Goal: Transaction & Acquisition: Purchase product/service

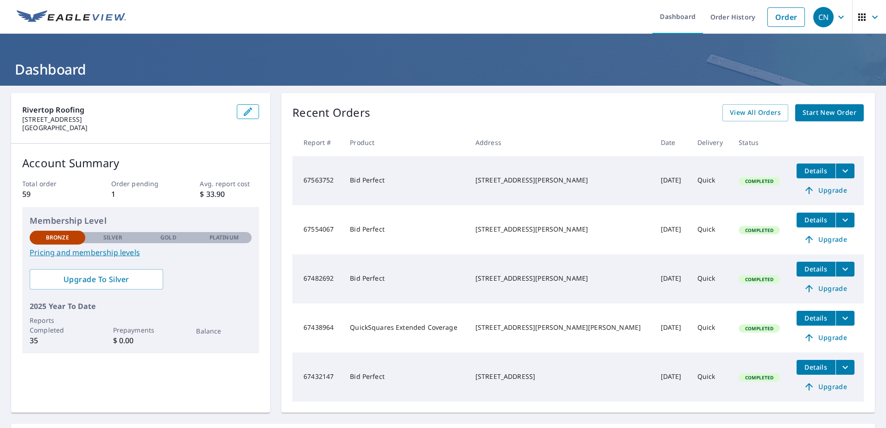
click at [820, 116] on span "Start New Order" at bounding box center [829, 113] width 54 height 12
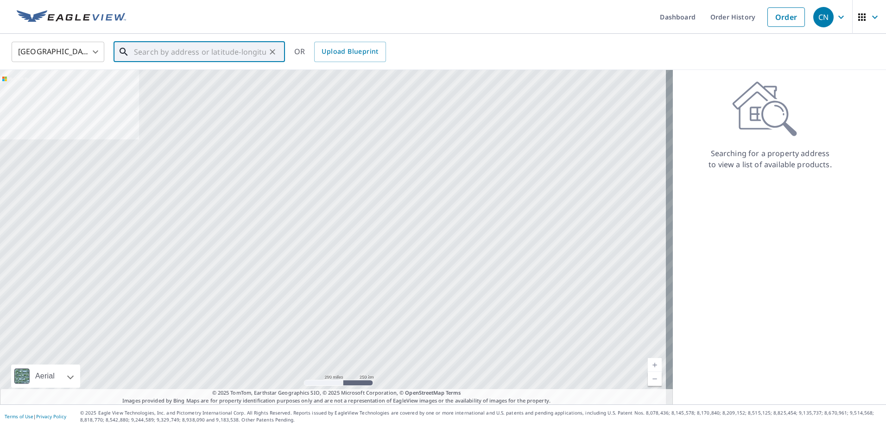
click at [164, 57] on input "text" at bounding box center [200, 52] width 132 height 26
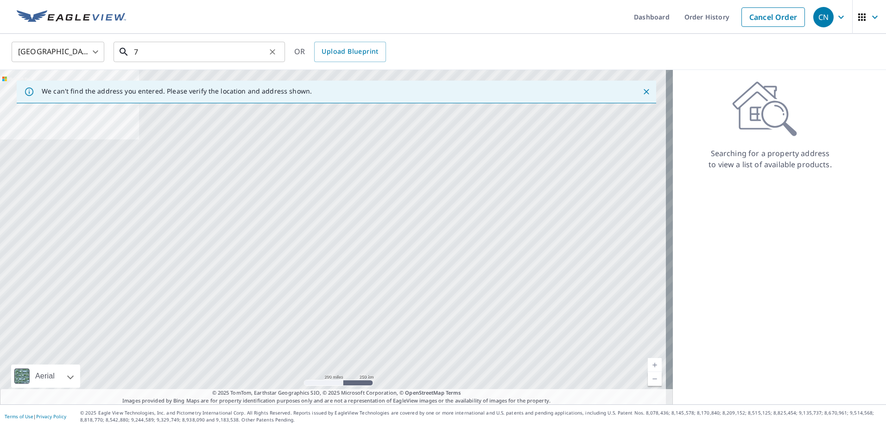
click at [167, 43] on input "7" at bounding box center [200, 52] width 132 height 26
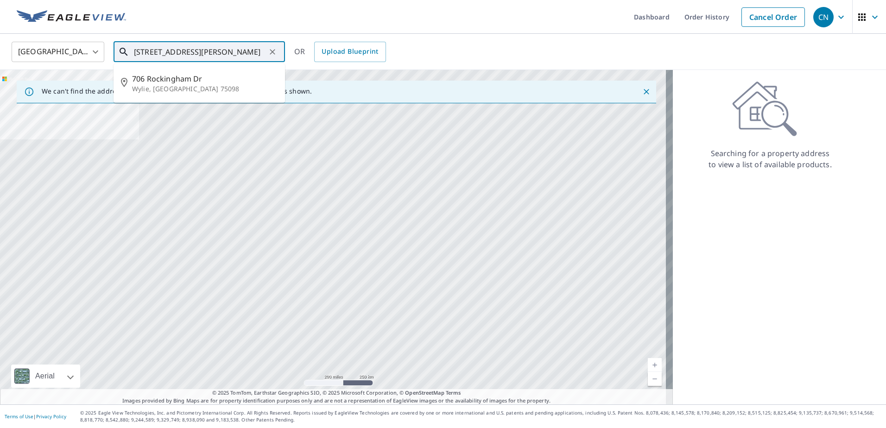
type input "[STREET_ADDRESS][PERSON_NAME]"
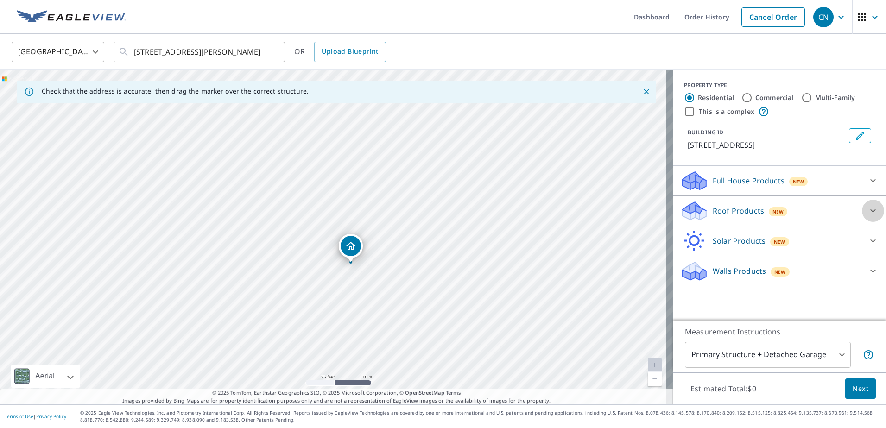
click at [862, 214] on div at bounding box center [873, 211] width 22 height 22
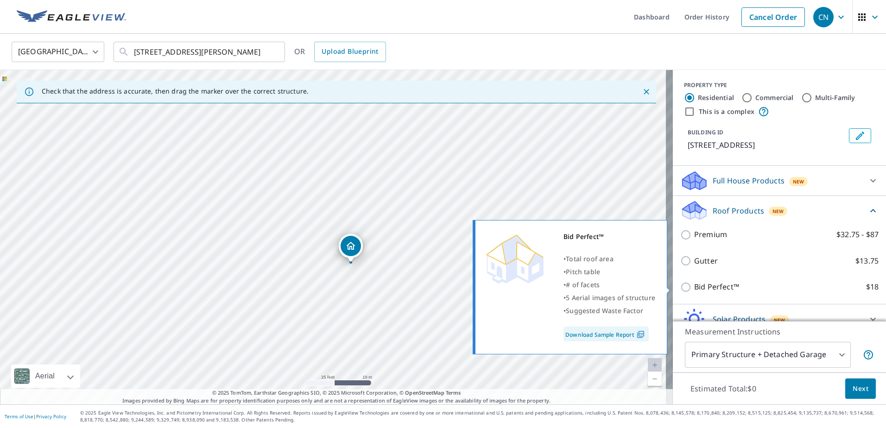
click at [680, 286] on input "Bid Perfect™ $18" at bounding box center [687, 287] width 14 height 11
checkbox input "true"
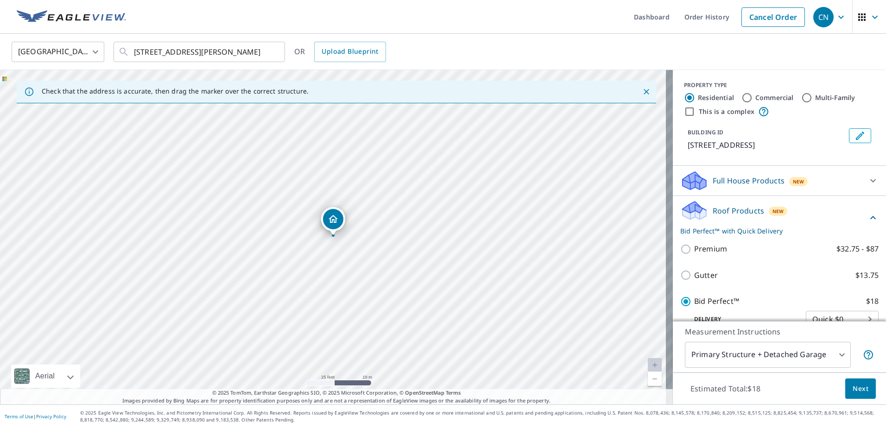
click at [854, 391] on span "Next" at bounding box center [860, 389] width 16 height 12
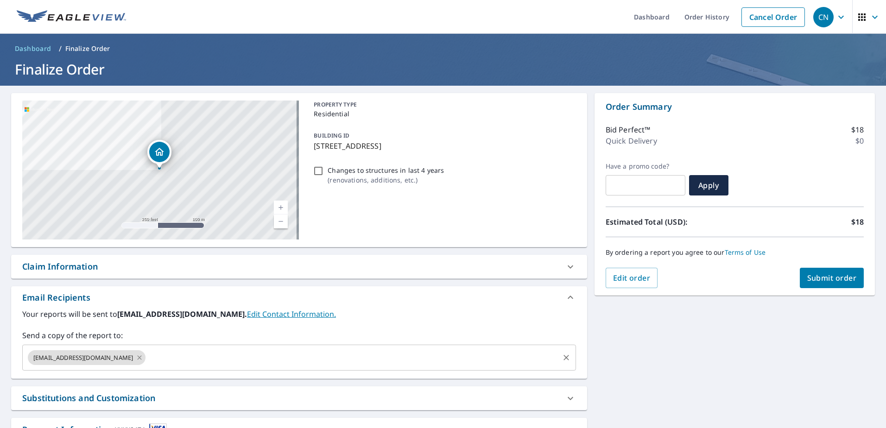
click at [138, 357] on icon at bounding box center [140, 357] width 4 height 4
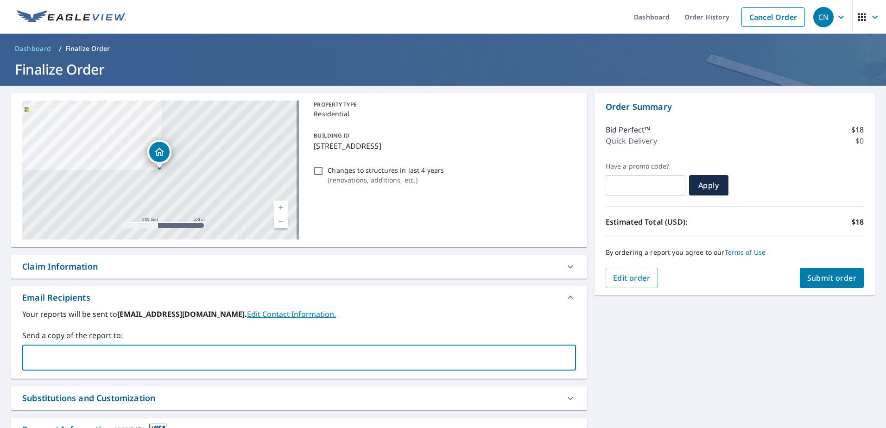
click at [113, 356] on input "text" at bounding box center [291, 358] width 531 height 18
type input "[EMAIL_ADDRESS][PERSON_NAME][DOMAIN_NAME]"
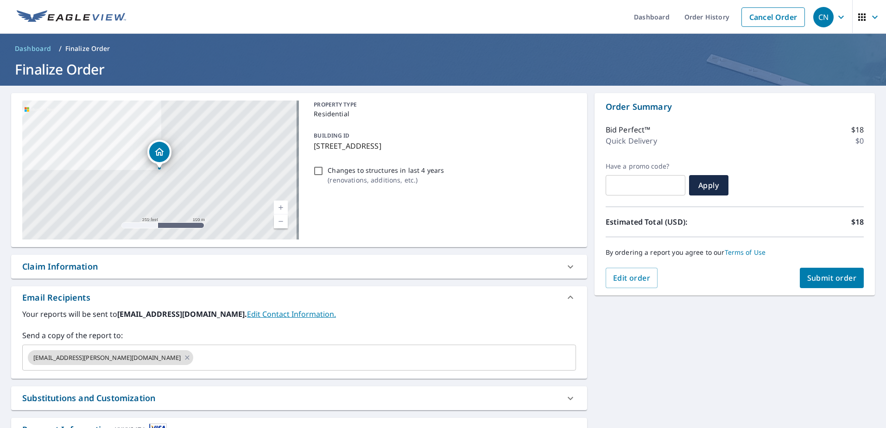
click at [647, 369] on div "[STREET_ADDRESS] Aerial Road A standard road map Aerial A detailed look from ab…" at bounding box center [443, 282] width 886 height 392
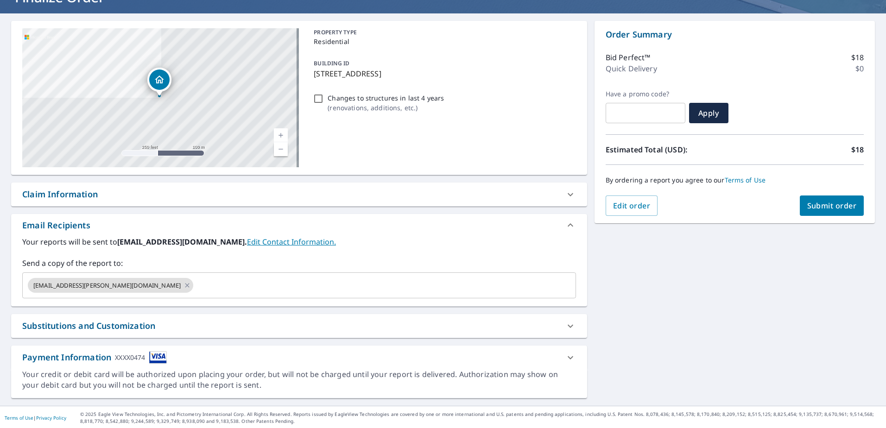
scroll to position [74, 0]
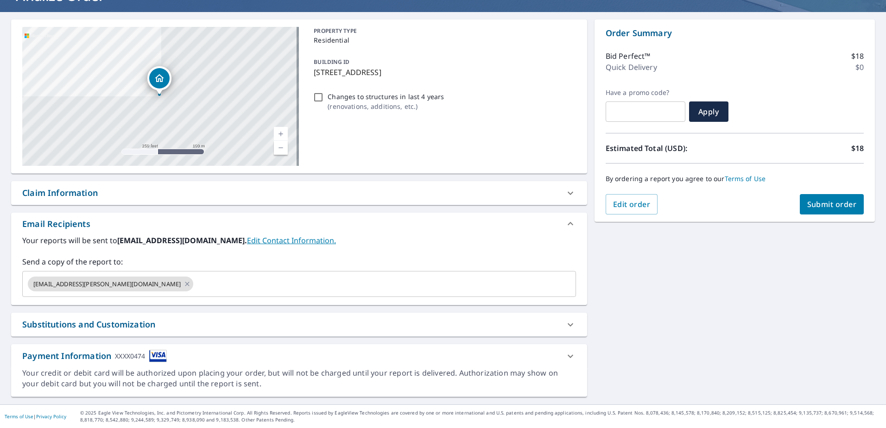
click at [569, 324] on icon at bounding box center [570, 324] width 11 height 11
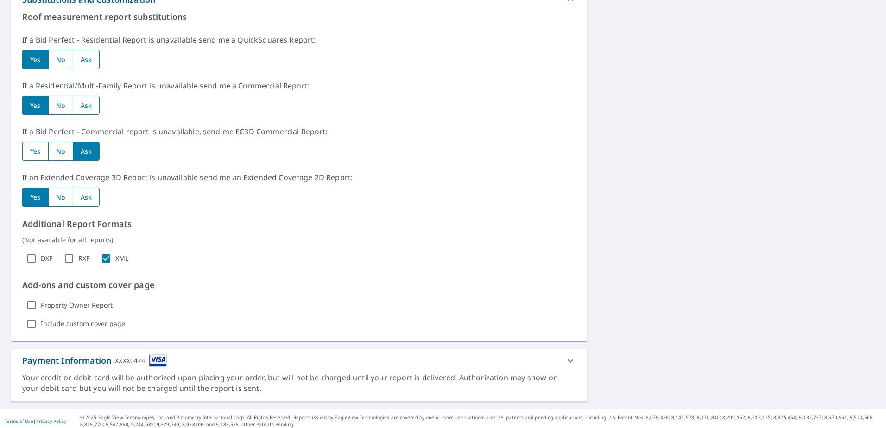
scroll to position [120, 0]
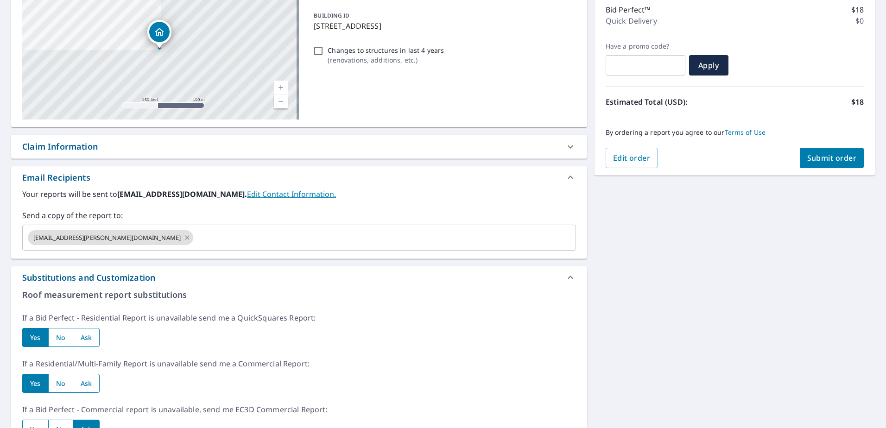
click at [839, 167] on button "Submit order" at bounding box center [831, 158] width 64 height 20
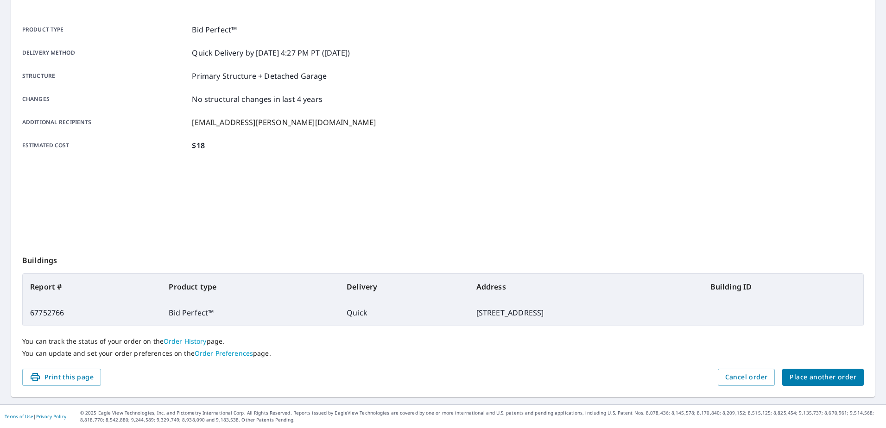
scroll to position [117, 0]
